Goal: Information Seeking & Learning: Learn about a topic

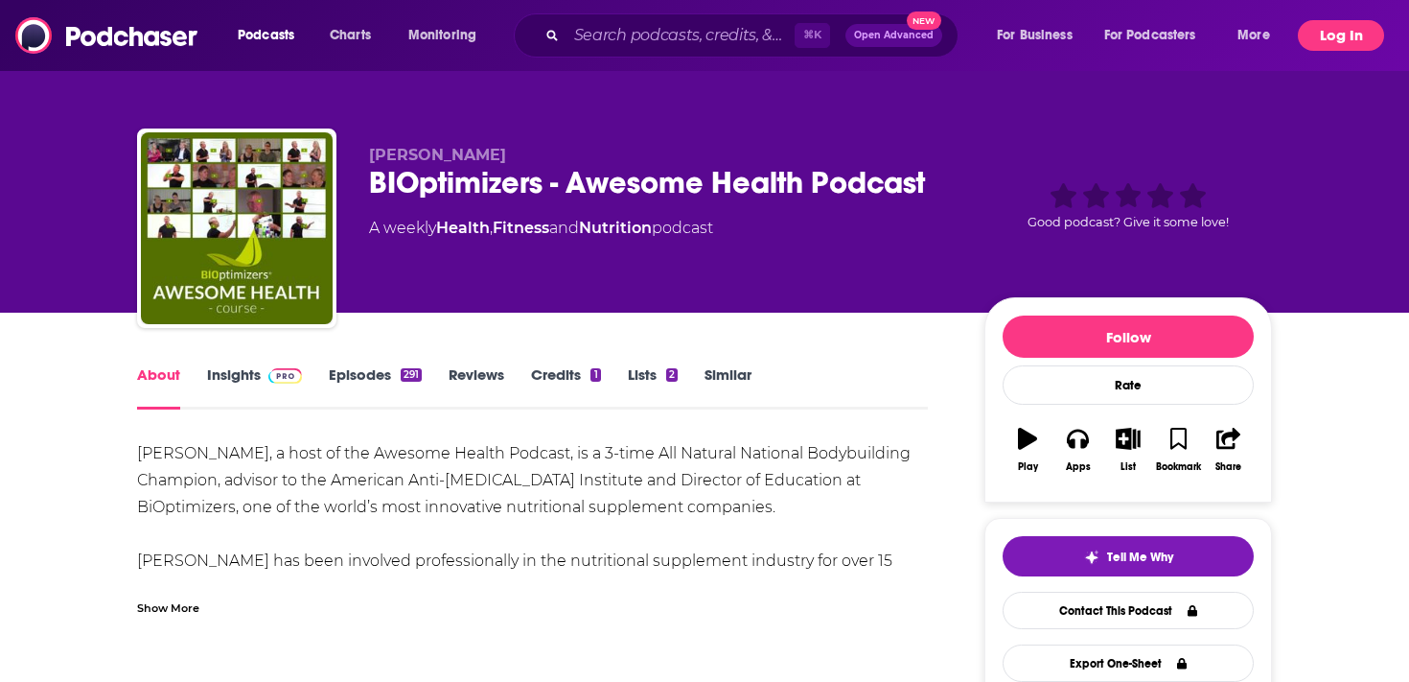
click at [1359, 35] on button "Log In" at bounding box center [1341, 35] width 86 height 31
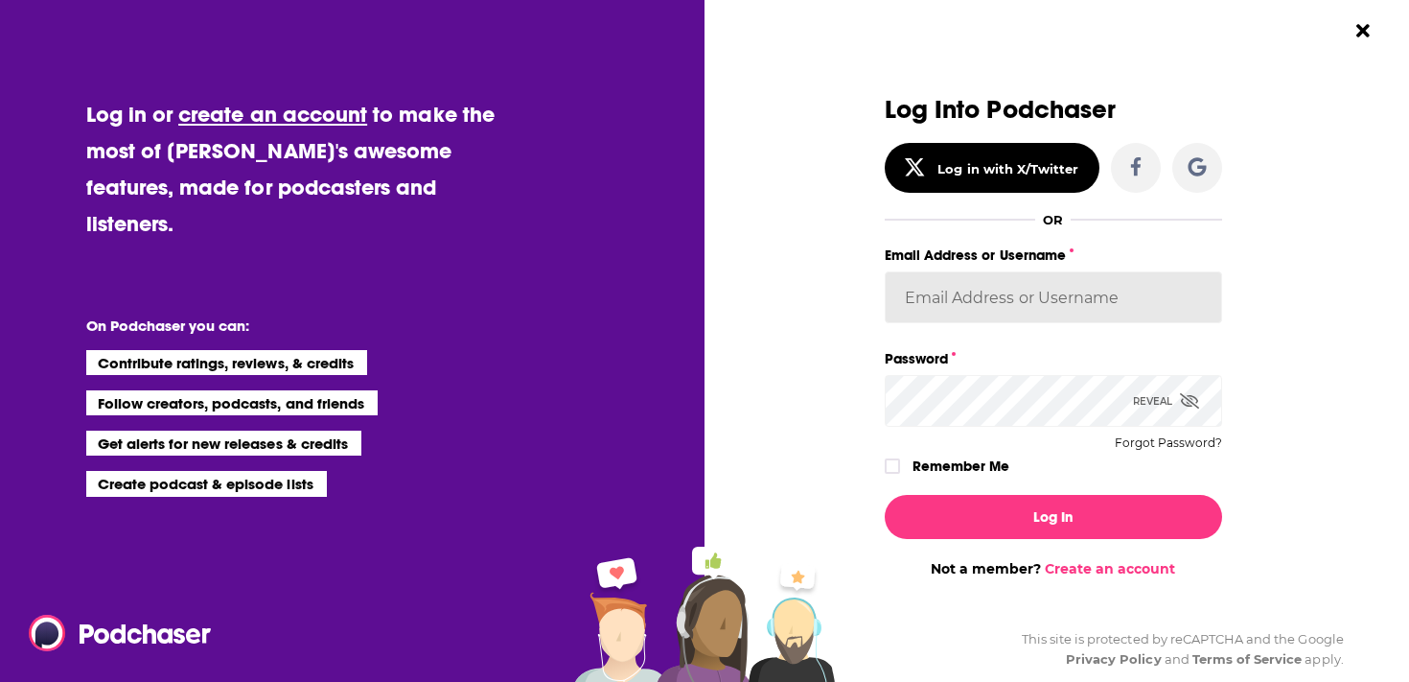
click at [1001, 305] on input "Email Address or Username" at bounding box center [1053, 297] width 337 height 52
type input "[PERSON_NAME][EMAIL_ADDRESS][DOMAIN_NAME]"
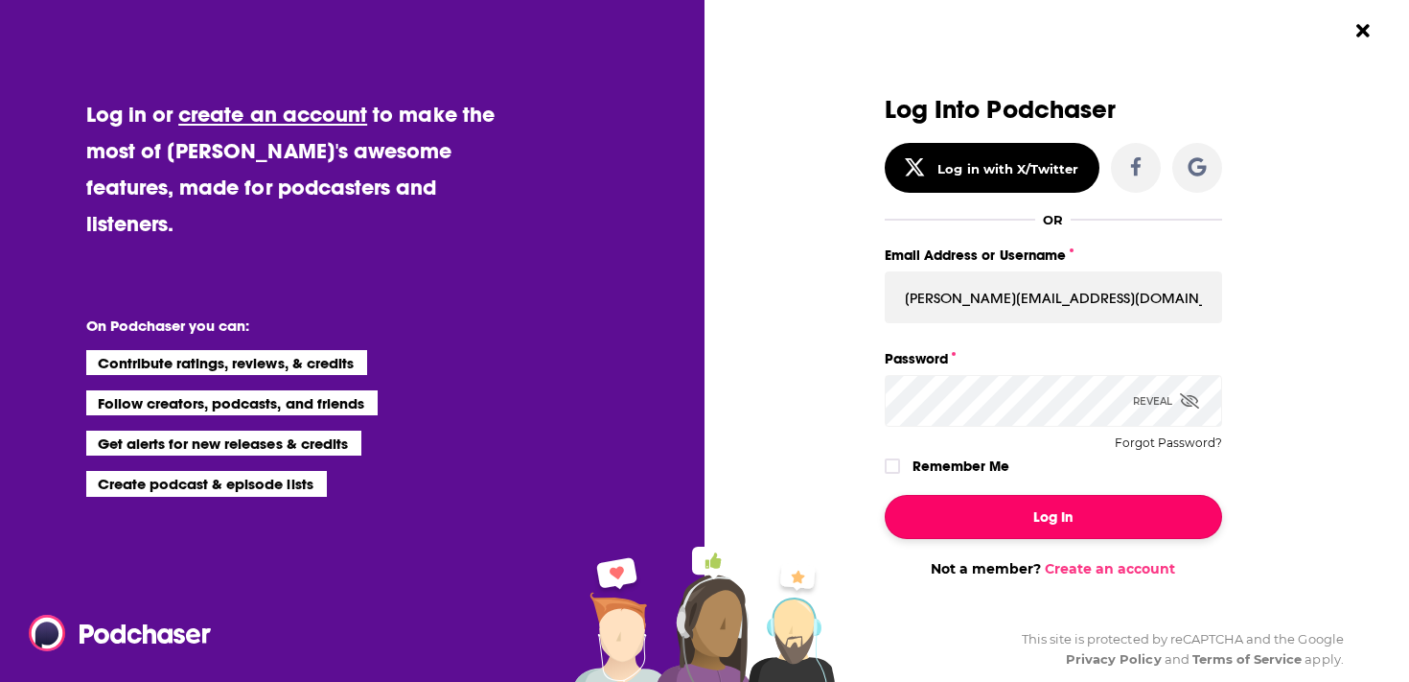
click at [1066, 503] on button "Log In" at bounding box center [1053, 517] width 337 height 44
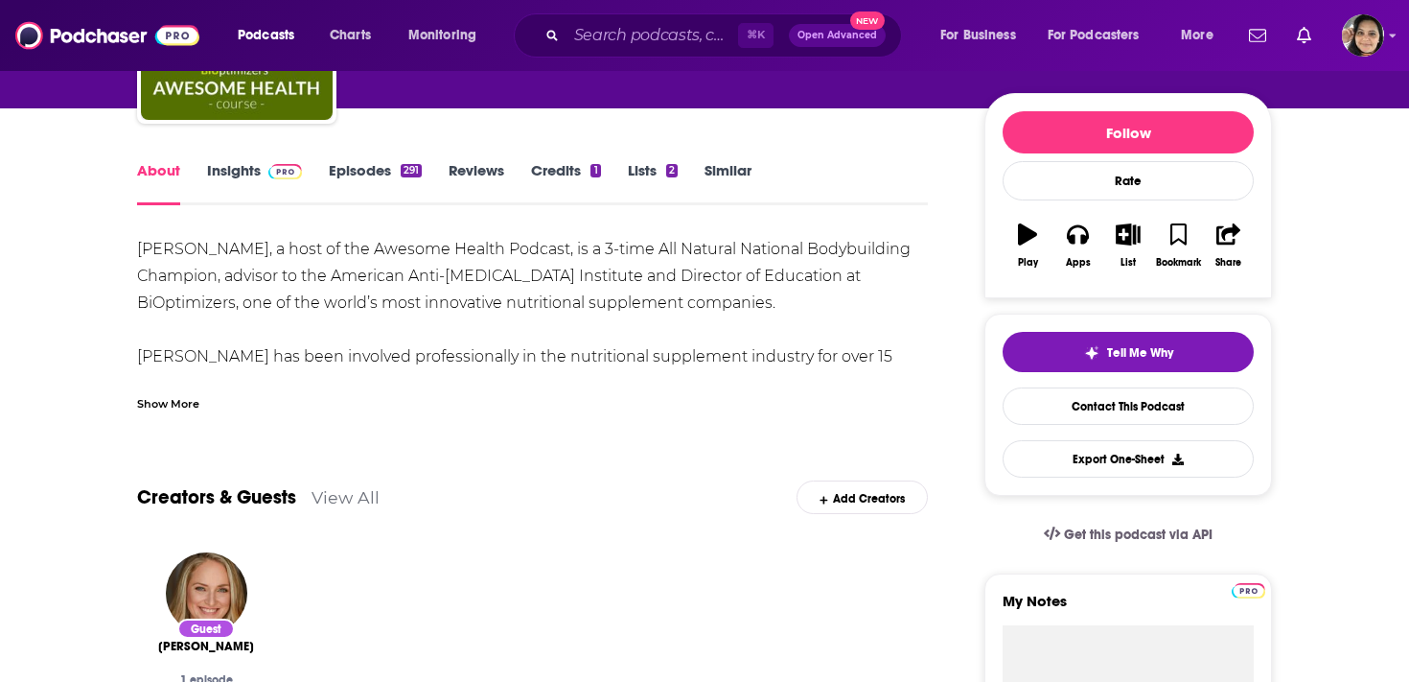
scroll to position [201, 0]
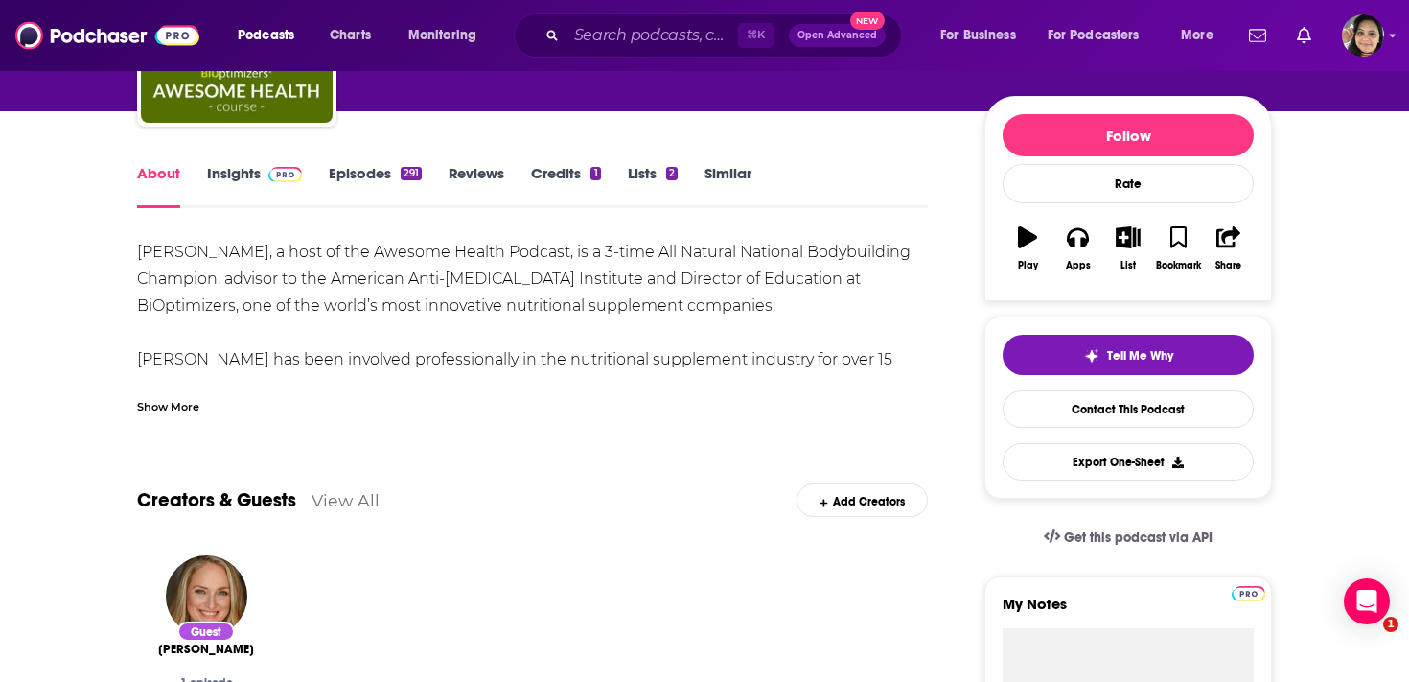
click at [218, 168] on link "Insights" at bounding box center [254, 186] width 95 height 44
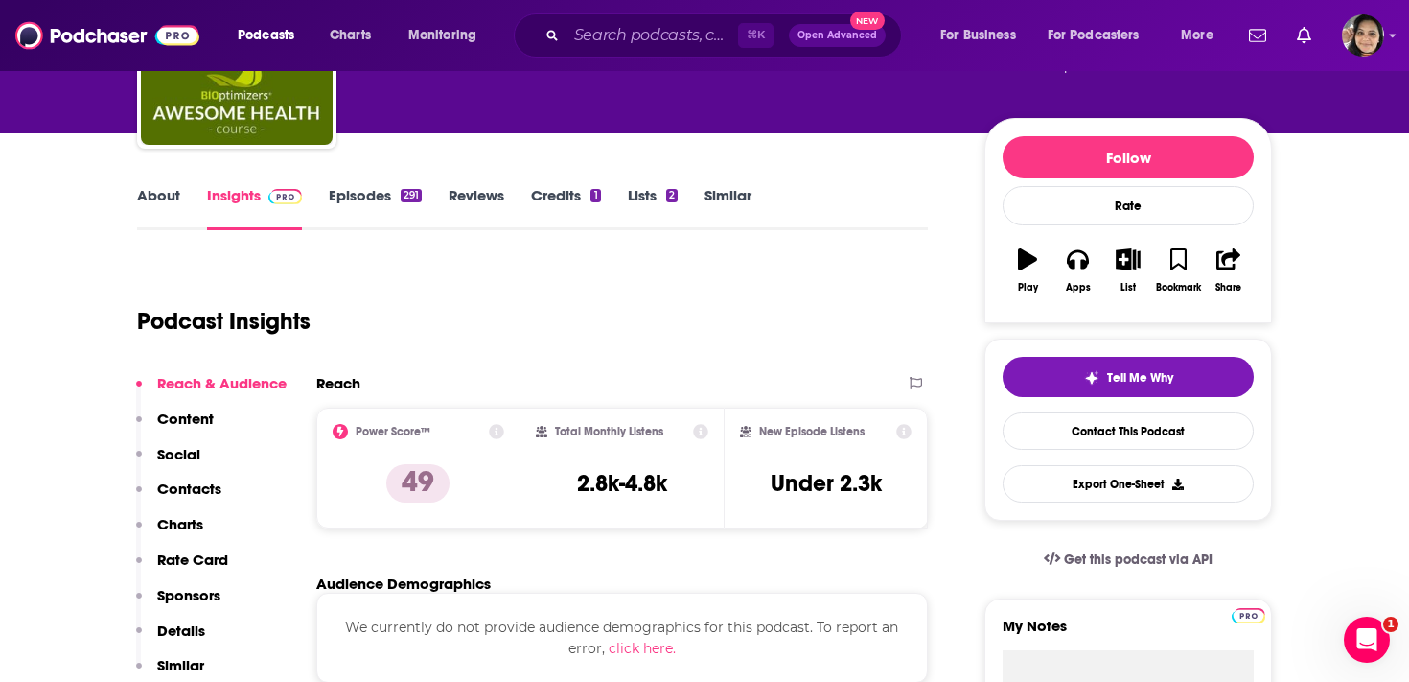
scroll to position [182, 0]
